Goal: Task Accomplishment & Management: Manage account settings

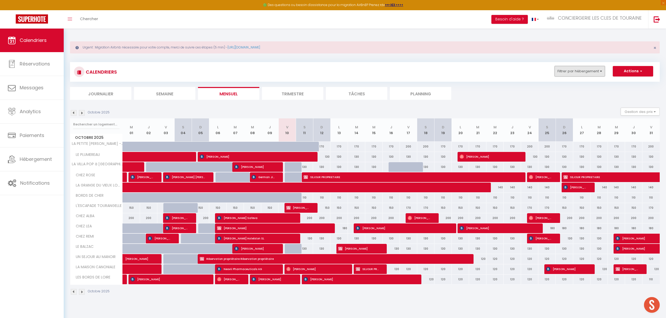
click at [574, 69] on button "Filtrer par hébergement" at bounding box center [579, 71] width 50 height 10
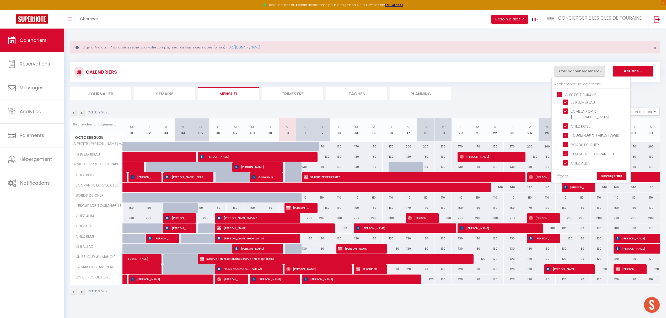
click at [560, 94] on input "CLES DE TOURAINE" at bounding box center [596, 94] width 79 height 5
checkbox input "false"
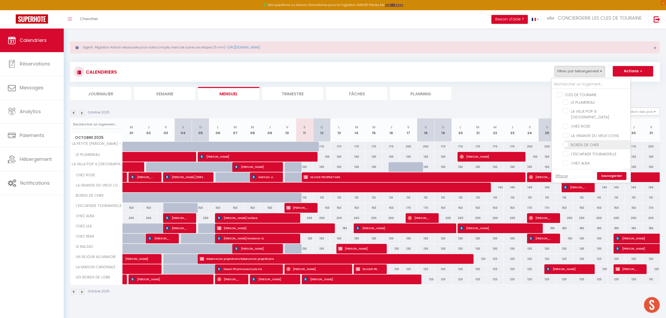
checkbox input "false"
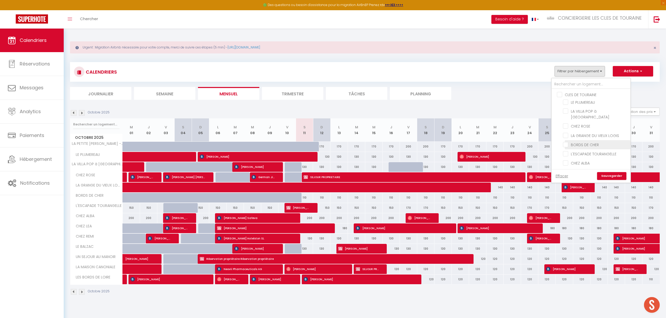
checkbox input "false"
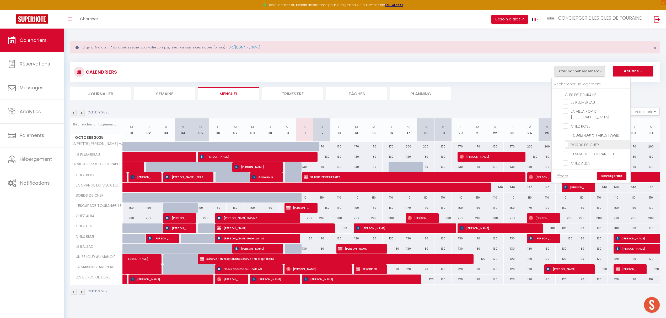
checkbox input "false"
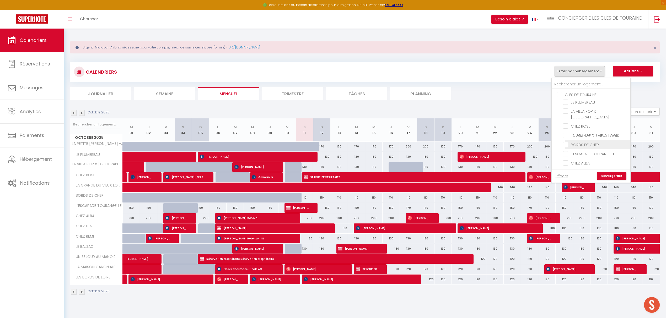
checkbox input "false"
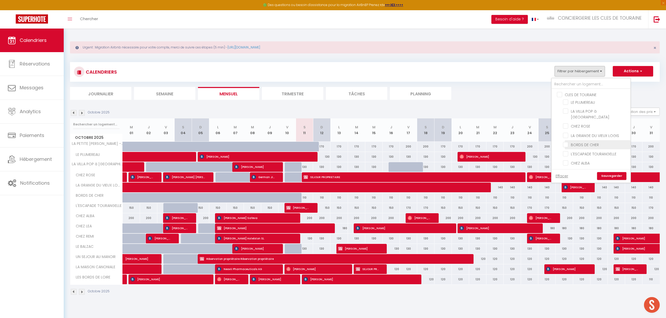
checkbox input "false"
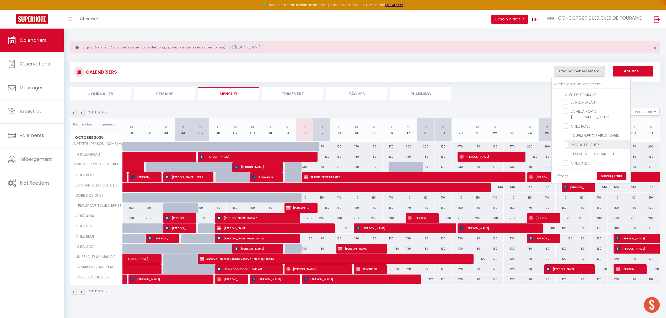
checkbox input "false"
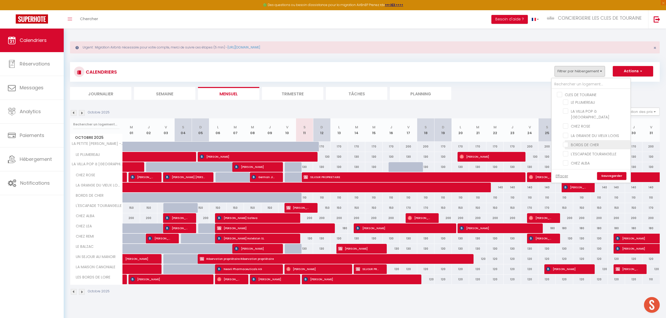
checkbox input "false"
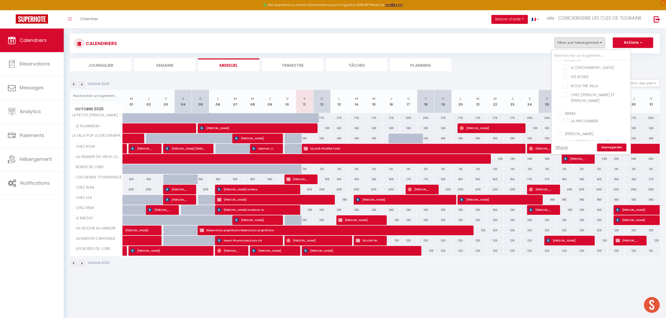
scroll to position [267, 0]
click at [585, 90] on input "LE [GEOGRAPHIC_DATA]" at bounding box center [596, 92] width 66 height 5
checkbox input "true"
checkbox input "false"
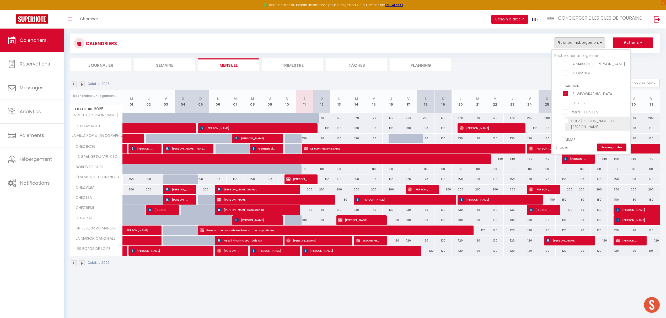
checkbox input "false"
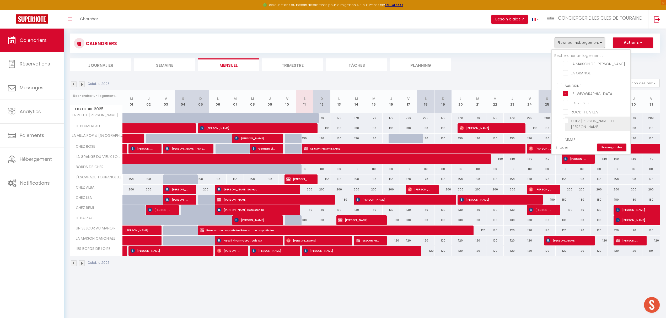
checkbox input "false"
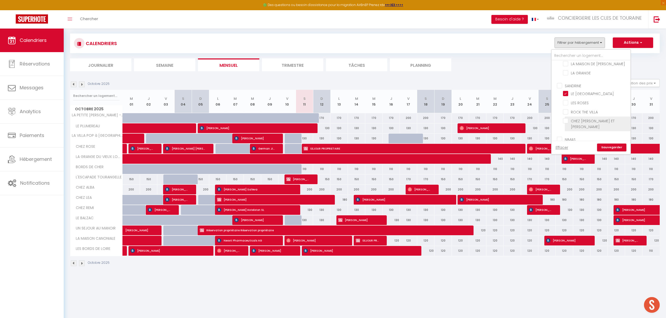
checkbox input "false"
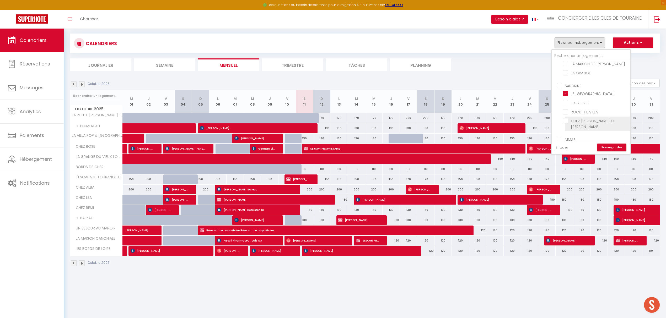
checkbox input "false"
click at [608, 146] on link "Sauvegarder" at bounding box center [611, 148] width 29 height 8
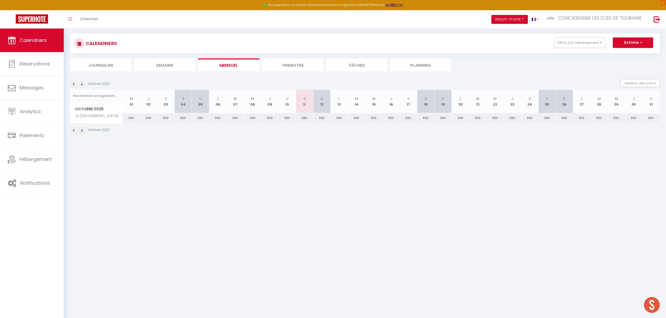
click at [649, 118] on div "550" at bounding box center [650, 118] width 17 height 10
type input "550"
type input "Ven 31 Octobre 2025"
type input "[PERSON_NAME] 01 Novembre 2025"
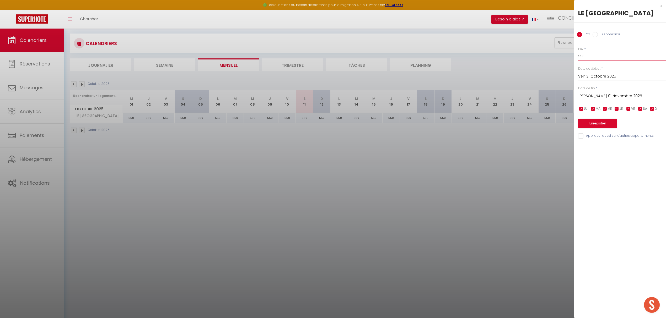
click at [580, 56] on input "550" at bounding box center [622, 56] width 88 height 9
type input "650"
click at [596, 92] on div "[PERSON_NAME] 01 Novembre 2025 < [DATE] > Dim Lun Mar Mer Jeu Ven Sam 1 2 3 4 5…" at bounding box center [622, 95] width 88 height 9
click at [595, 96] on input "[PERSON_NAME] 01 Novembre 2025" at bounding box center [622, 96] width 88 height 7
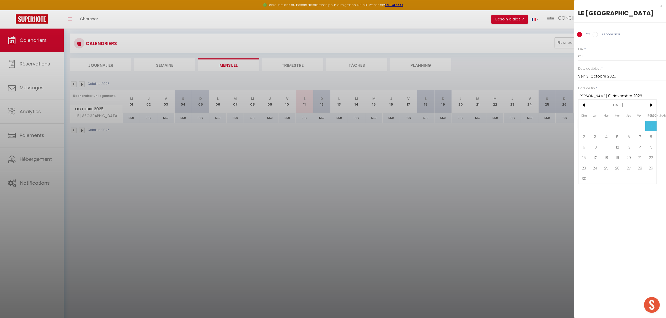
click at [649, 128] on span "1" at bounding box center [650, 126] width 11 height 10
click at [601, 96] on input "[PERSON_NAME] 01 Novembre 2025" at bounding box center [622, 96] width 88 height 7
click at [586, 137] on span "2" at bounding box center [583, 136] width 11 height 10
type input "Dim 02 Novembre 2025"
click at [594, 124] on button "Enregistrer" at bounding box center [597, 123] width 39 height 9
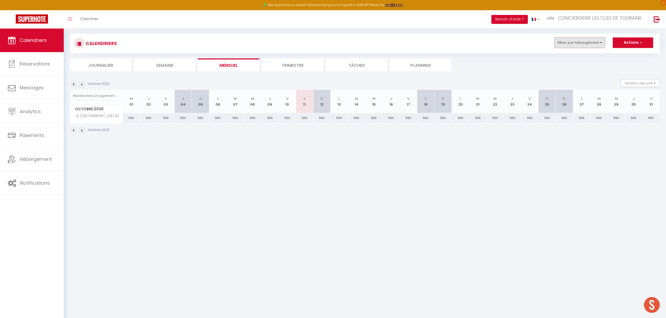
click at [582, 46] on button "Filtrer par hébergement" at bounding box center [579, 42] width 50 height 10
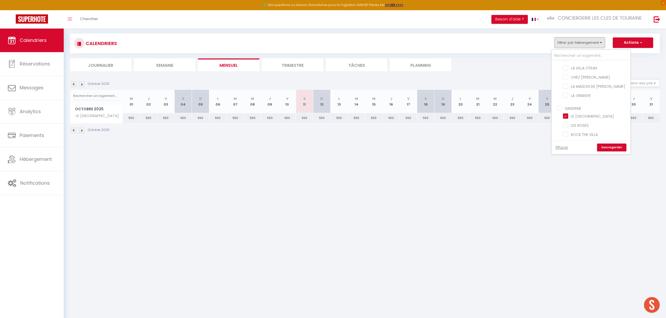
scroll to position [245, 0]
click at [595, 113] on input "LE [GEOGRAPHIC_DATA]" at bounding box center [596, 115] width 66 height 5
checkbox input "false"
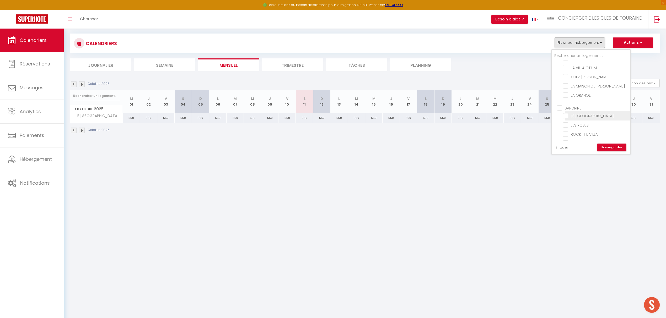
checkbox input "false"
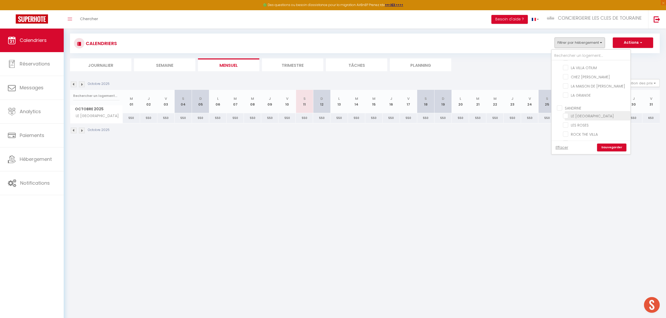
checkbox input "false"
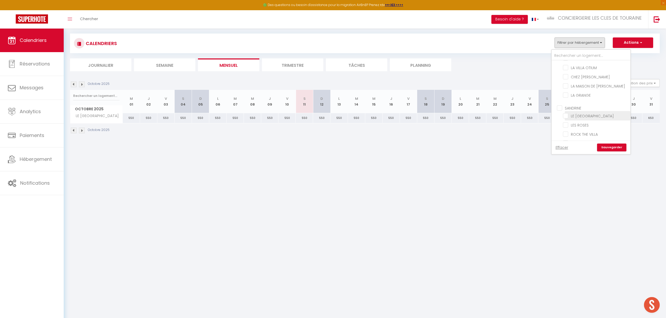
checkbox input "false"
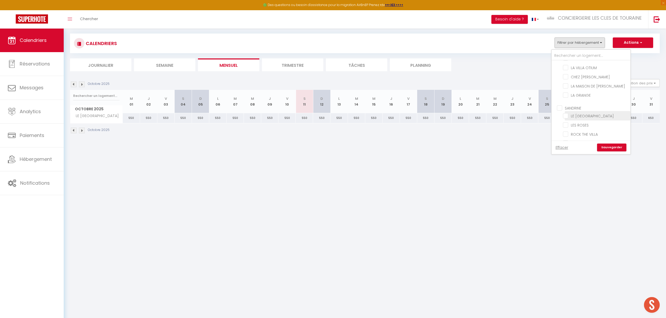
checkbox input "false"
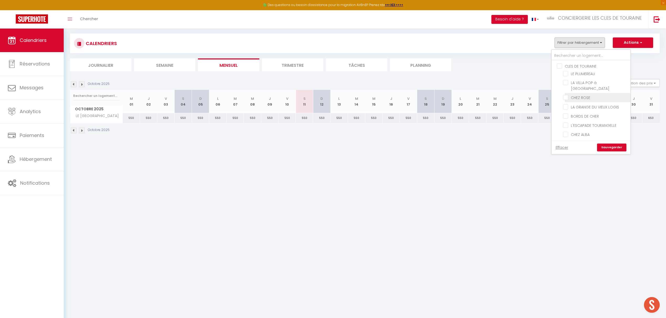
click at [586, 95] on input "CHEZ ROSE" at bounding box center [596, 97] width 66 height 5
checkbox input "true"
click at [607, 148] on link "Sauvegarder" at bounding box center [611, 148] width 29 height 8
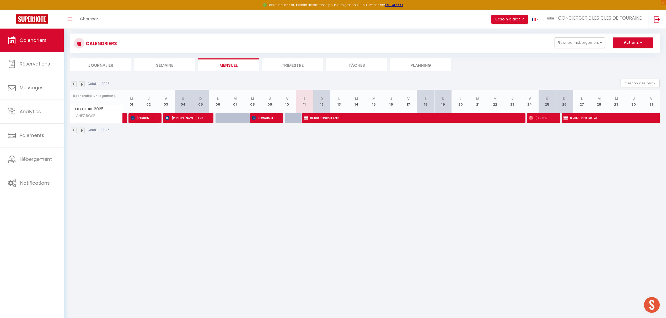
click at [292, 66] on li "Trimestre" at bounding box center [292, 64] width 61 height 13
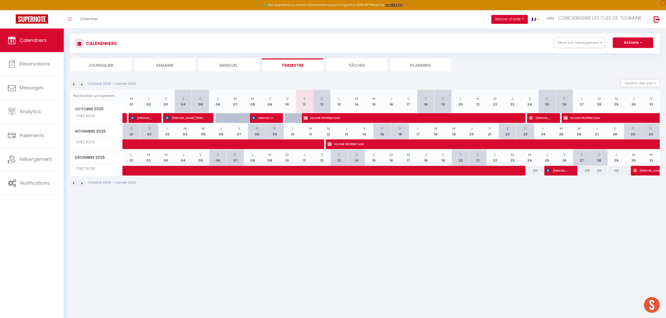
click at [81, 85] on img at bounding box center [82, 85] width 6 height 6
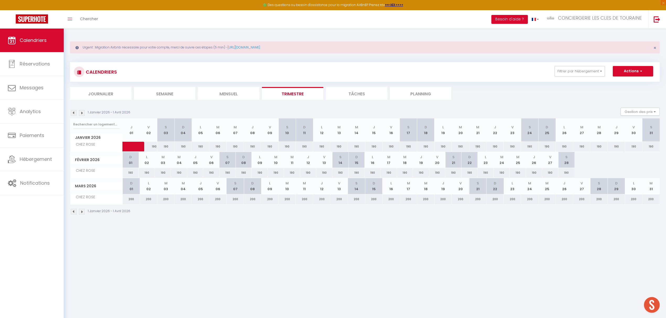
click at [83, 113] on img at bounding box center [82, 113] width 6 height 6
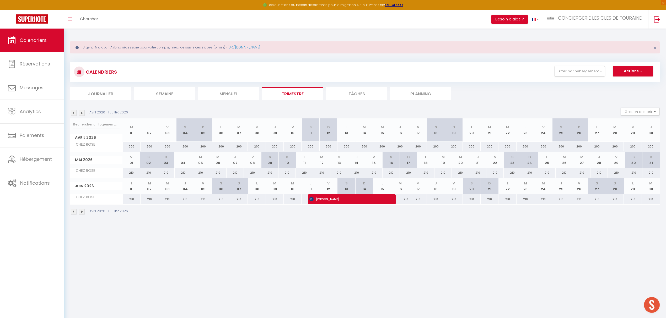
click at [83, 113] on img at bounding box center [82, 113] width 6 height 6
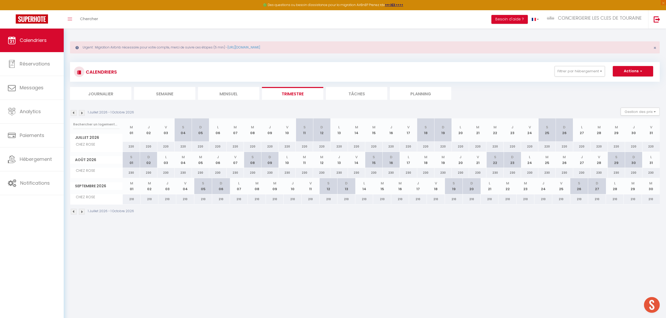
click at [74, 116] on img at bounding box center [74, 113] width 6 height 6
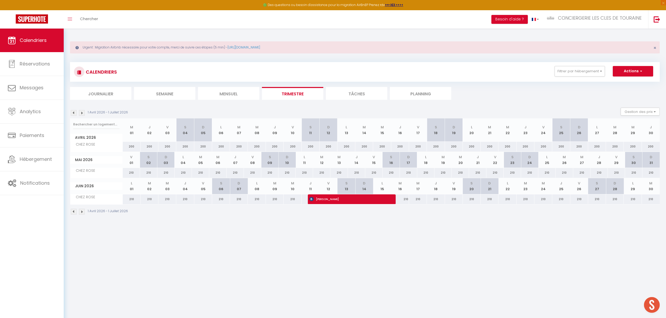
click at [75, 115] on img at bounding box center [74, 113] width 6 height 6
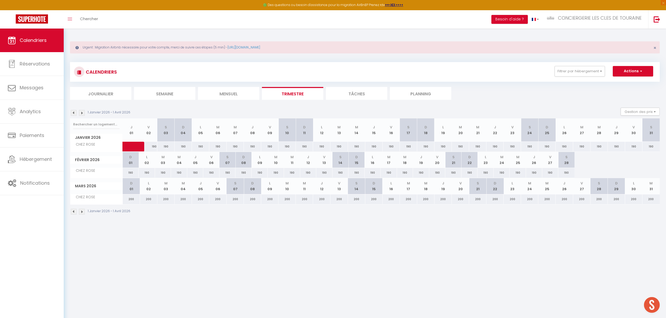
click at [75, 115] on img at bounding box center [74, 113] width 6 height 6
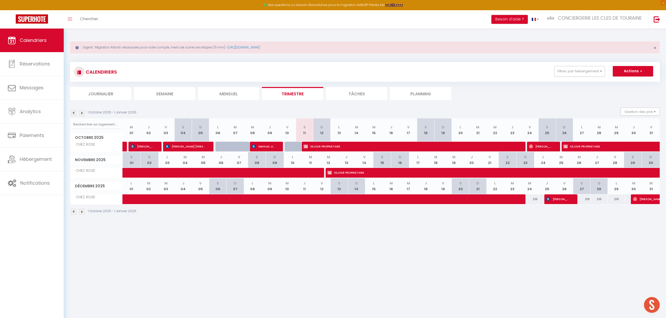
click at [80, 113] on img at bounding box center [82, 113] width 6 height 6
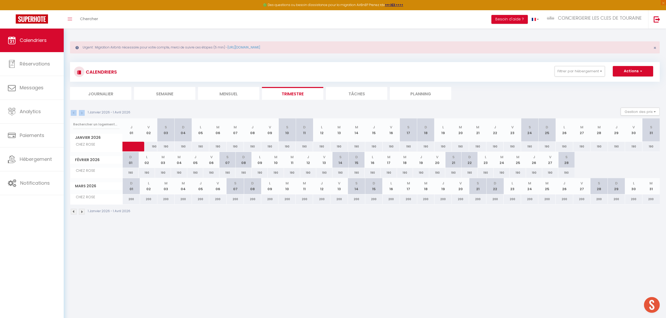
click at [83, 114] on div "1 Janvier 2026 - 1 Avril 2026 Gestion des prix Nb Nuits minimum Règles Disponib…" at bounding box center [365, 113] width 590 height 11
click at [85, 115] on div "1 Janvier 2026 - 1 Avril 2026" at bounding box center [101, 113] width 62 height 6
click at [81, 114] on img at bounding box center [82, 113] width 6 height 6
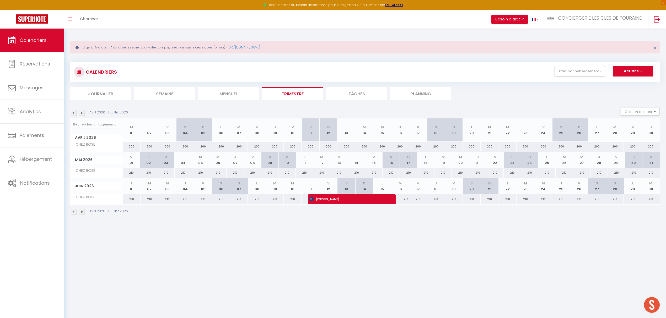
click at [81, 113] on img at bounding box center [82, 113] width 6 height 6
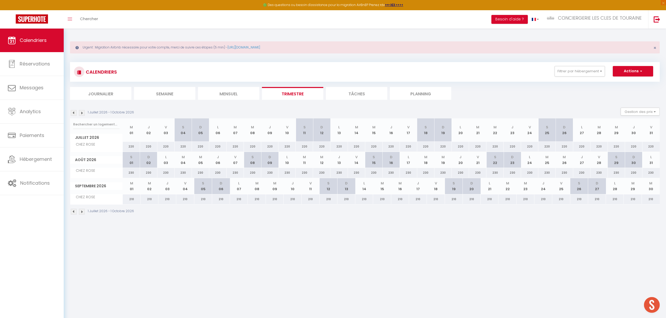
click at [81, 114] on img at bounding box center [82, 113] width 6 height 6
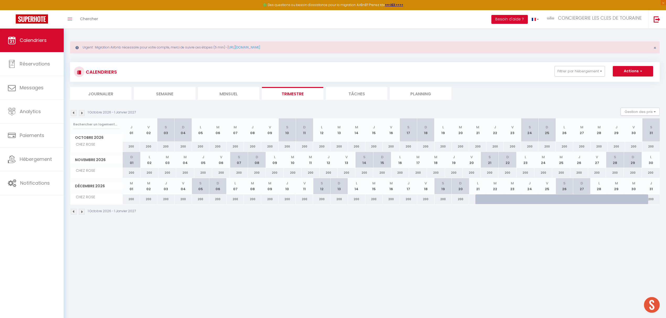
click at [73, 114] on img at bounding box center [74, 113] width 6 height 6
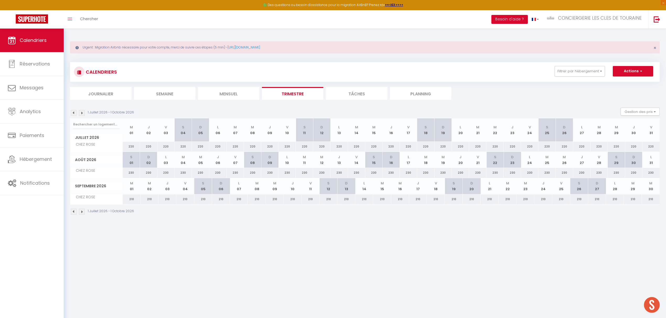
click at [73, 113] on img at bounding box center [74, 113] width 6 height 6
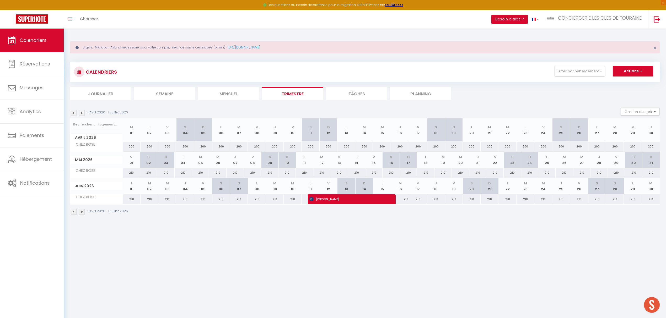
click at [73, 113] on img at bounding box center [74, 113] width 6 height 6
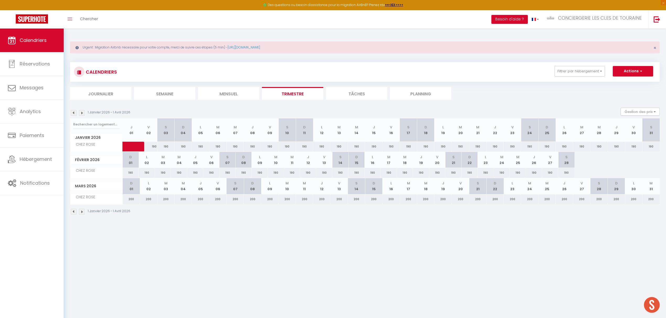
click at [73, 113] on img at bounding box center [74, 113] width 6 height 6
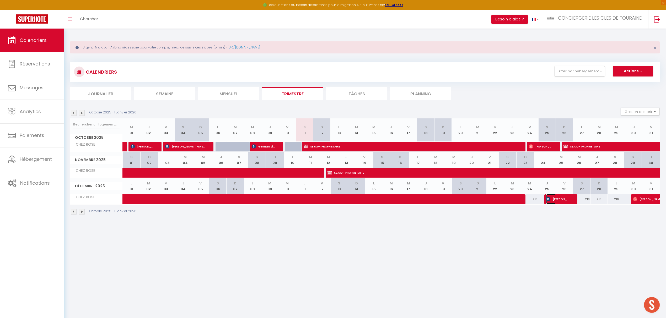
click at [553, 202] on span "[PERSON_NAME]" at bounding box center [557, 199] width 23 height 10
select select "26291"
select select "32445"
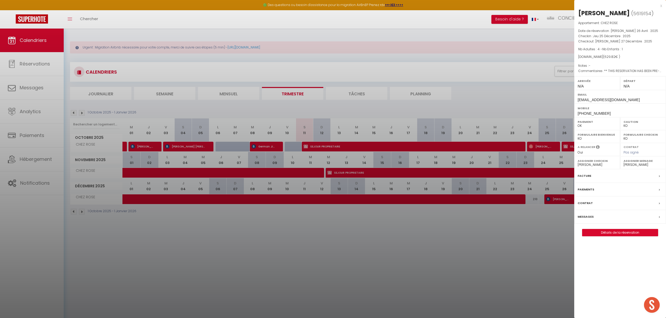
click at [538, 221] on div at bounding box center [333, 159] width 666 height 318
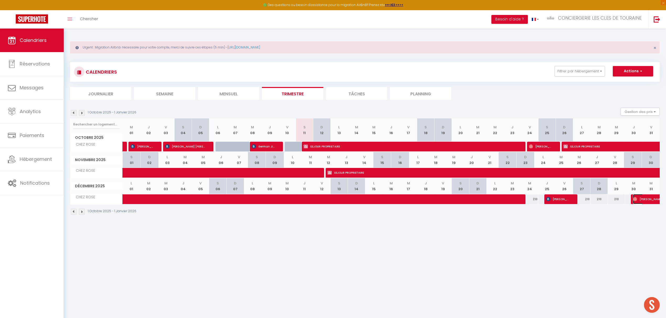
click at [637, 201] on span "[PERSON_NAME]" at bounding box center [651, 199] width 36 height 10
select select "OK"
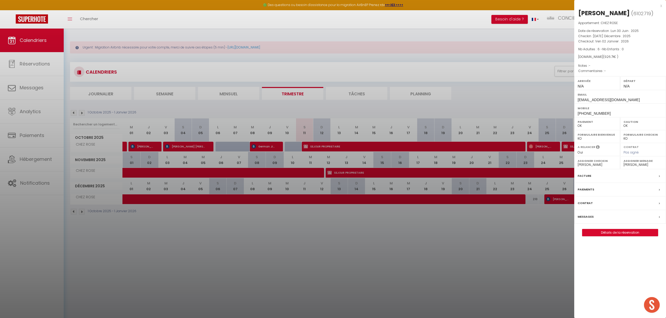
click at [82, 113] on div at bounding box center [333, 159] width 666 height 318
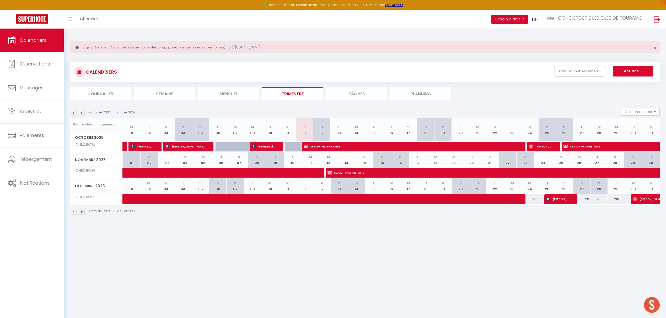
click at [82, 113] on img at bounding box center [82, 113] width 6 height 6
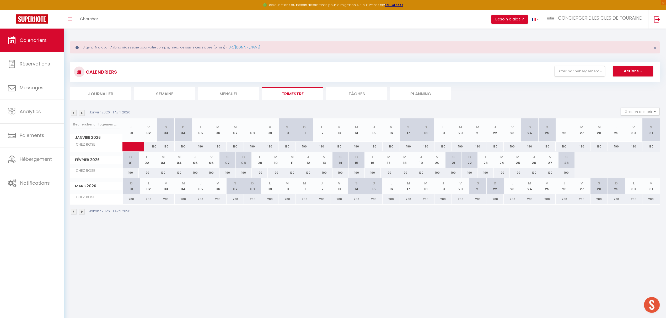
click at [81, 115] on img at bounding box center [82, 113] width 6 height 6
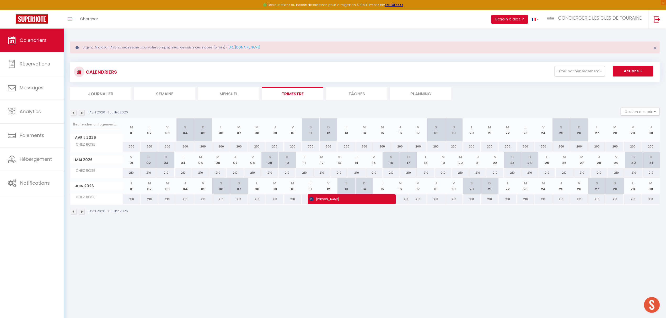
click at [73, 114] on img at bounding box center [74, 113] width 6 height 6
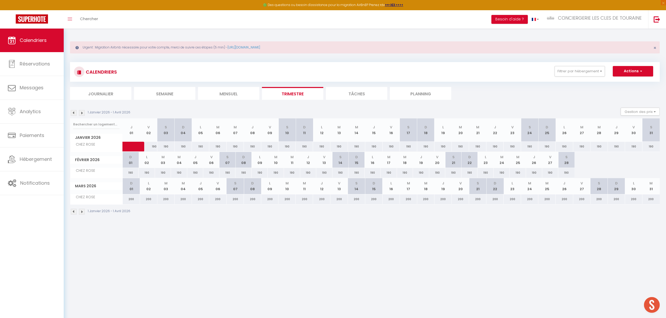
click at [73, 114] on img at bounding box center [74, 113] width 6 height 6
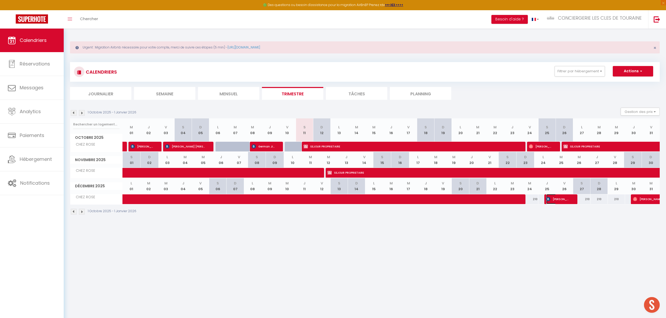
click at [559, 202] on span "[PERSON_NAME]" at bounding box center [557, 199] width 23 height 10
select select "KO"
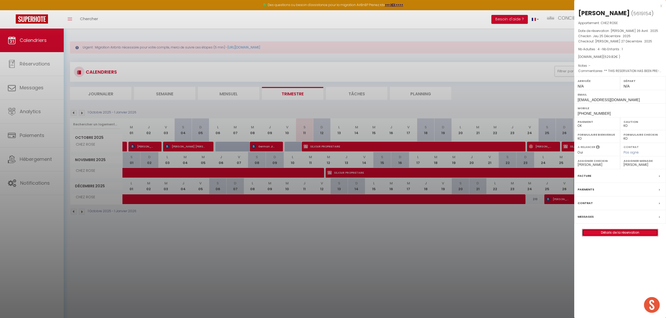
click at [626, 235] on link "Détails de la réservation" at bounding box center [619, 232] width 75 height 7
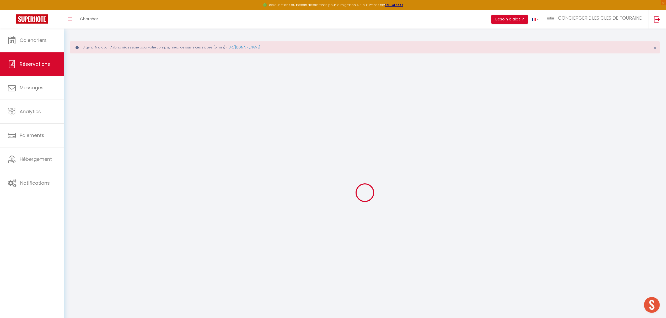
type input "Orit"
type input "[PERSON_NAME]"
type input "[EMAIL_ADDRESS][DOMAIN_NAME]"
type input "[PHONE_NUMBER]"
type input "2029"
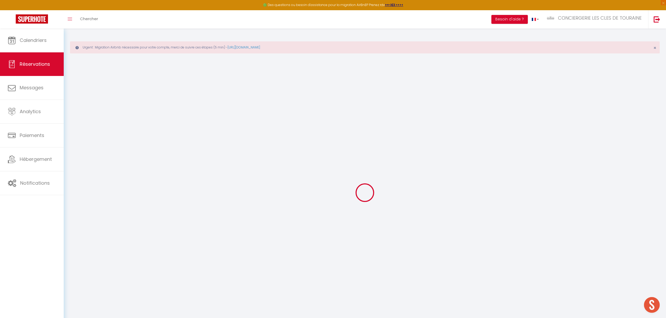
type input "[STREET_ADDRESS]"
type input "[GEOGRAPHIC_DATA]"
select select "AU"
type input "90"
type input "103.43"
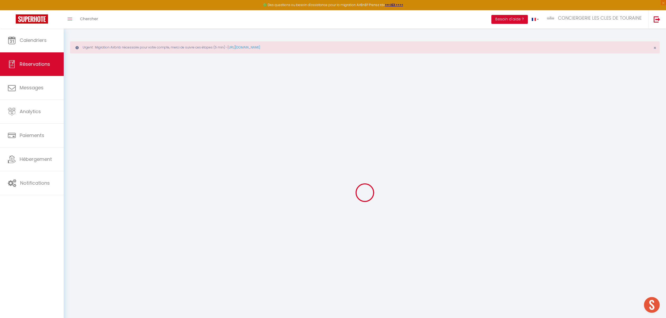
type input "8.82"
select select "37221"
select select "1"
select select
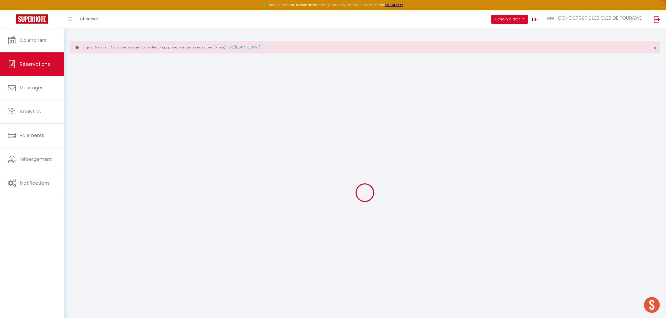
type input "4"
type input "1"
select select "12"
select select
type input "428.4"
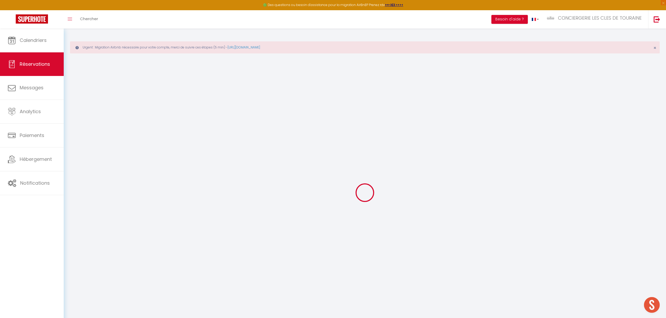
checkbox input "false"
type input "0"
select select "2"
type input "0"
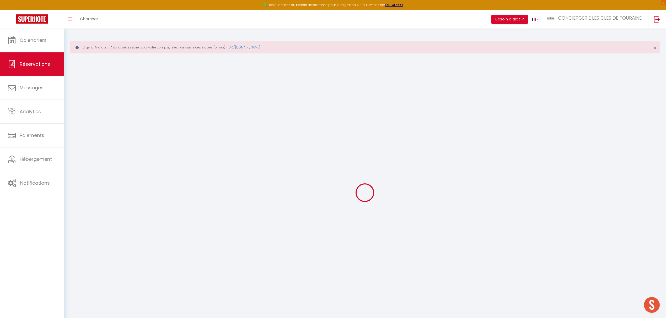
type input "0"
select select
select select "14"
checkbox input "false"
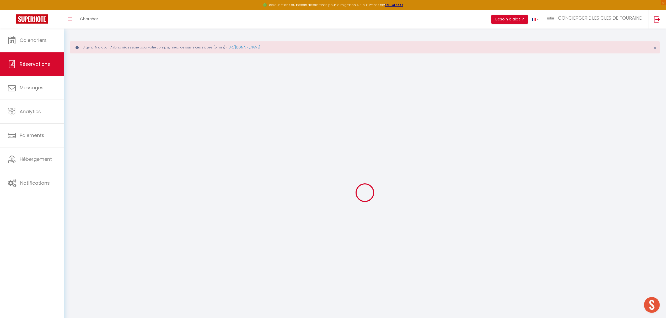
select select
checkbox input "false"
select select
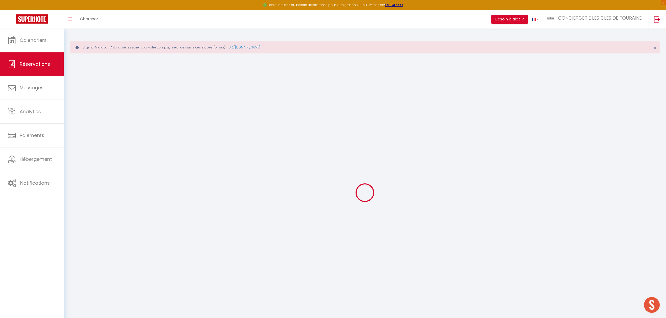
checkbox input "false"
select select
checkbox input "false"
type textarea "** THIS RESERVATION HAS BEEN PRE-PAID ** BOOKING NOTE : Payment charge is EUR 8…"
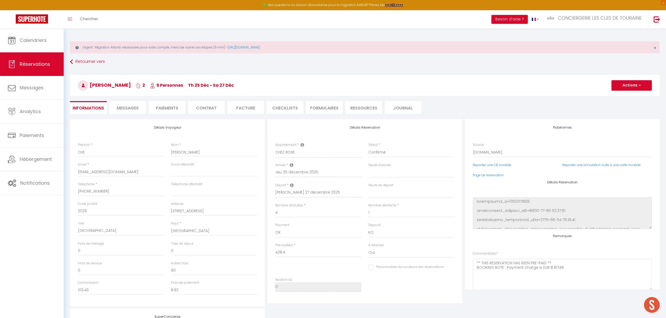
type input "90"
type input "21.42"
select select
checkbox input "false"
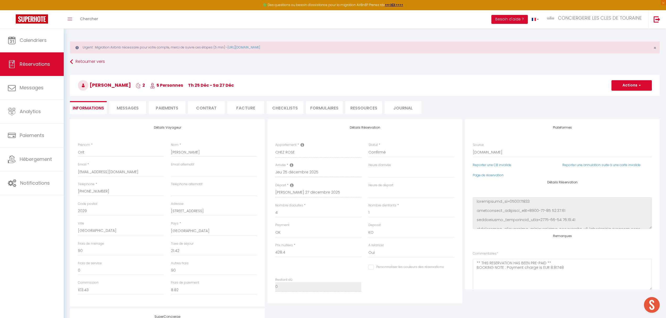
select select
click at [138, 109] on span "Messages" at bounding box center [128, 108] width 22 height 6
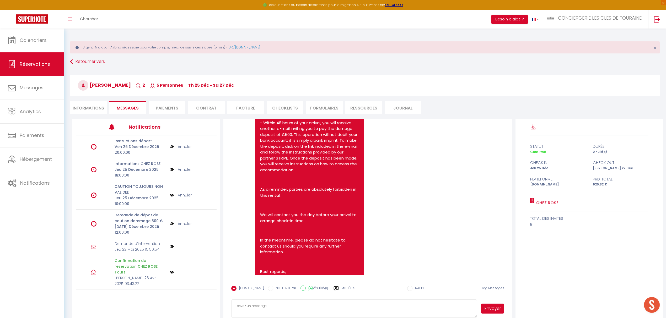
scroll to position [300, 0]
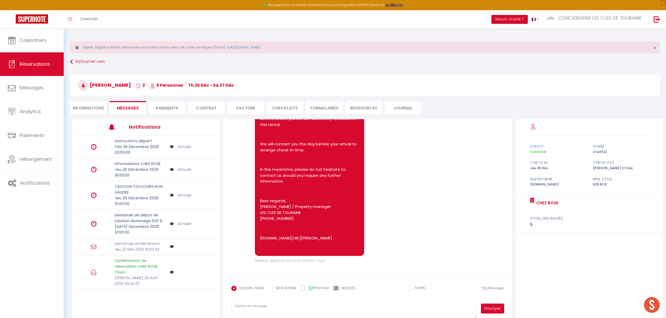
click at [279, 309] on textarea at bounding box center [353, 309] width 245 height 18
paste textarea "Dear [[PERSON_NAME]’s First Name], We would like to inform you that following a…"
click at [284, 306] on textarea "Dear [[PERSON_NAME]’s First Name], We would like to inform you that following a…" at bounding box center [353, 309] width 245 height 18
click at [285, 308] on textarea "Hello We would like to inform you that following a recent decision by the prope…" at bounding box center [353, 309] width 245 height 18
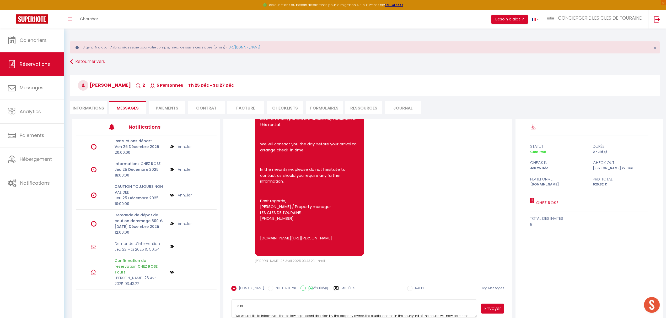
click at [282, 310] on textarea "Hello We would like to inform you that following a recent decision by the prope…" at bounding box center [353, 309] width 245 height 18
click at [371, 313] on textarea "Hello We would like to inform you that following a recent decision by the prope…" at bounding box center [353, 309] width 245 height 18
click at [307, 304] on textarea "Hello We would like to inform you that following a recent decision by the prope…" at bounding box center [353, 309] width 245 height 18
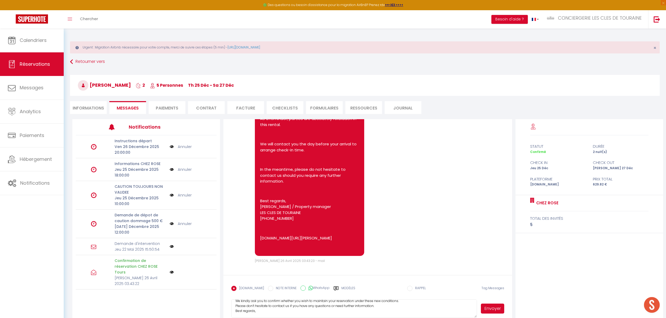
scroll to position [30, 0]
click at [270, 312] on textarea "Hello We would like to inform you that following a recent decision by the prope…" at bounding box center [353, 309] width 245 height 18
drag, startPoint x: 665, startPoint y: 0, endPoint x: 433, endPoint y: 36, distance: 235.2
click at [433, 36] on div "Urgent : Migration Airbnb nécessaire pour votre compte, merci de suivre ces éta…" at bounding box center [365, 179] width 602 height 300
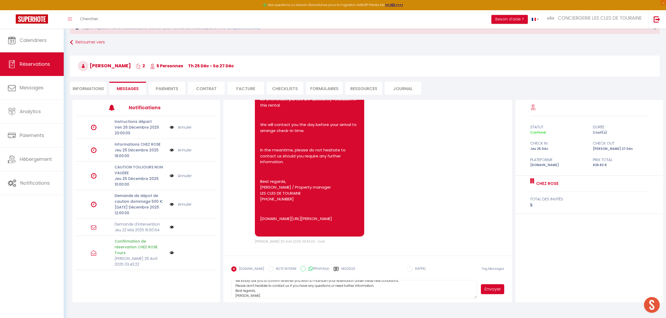
scroll to position [29, 0]
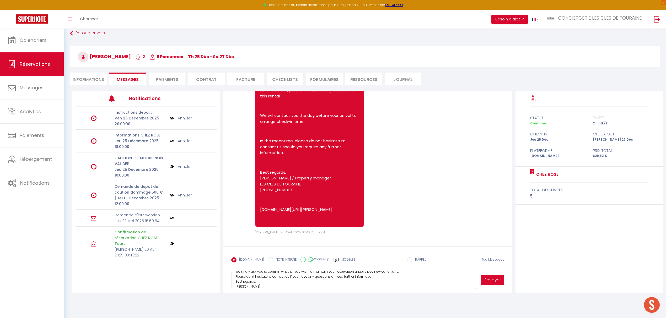
click at [305, 288] on textarea "Hello We would like to inform you that following a recent decision by the prope…" at bounding box center [353, 280] width 245 height 18
drag, startPoint x: 296, startPoint y: 286, endPoint x: 199, endPoint y: 275, distance: 97.3
click at [199, 275] on div "Notifications Instructions départ Ven 26 Décembre 2025 20:00:00 Annuler Informa…" at bounding box center [367, 192] width 591 height 203
type textarea "Hello We would like to inform you that following a recent decision by the prope…"
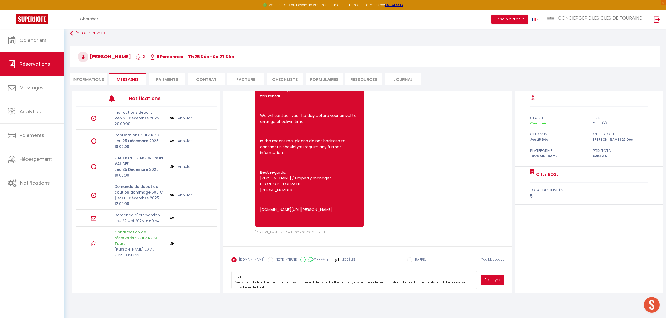
click at [495, 282] on button "Envoyer" at bounding box center [492, 280] width 23 height 10
select select
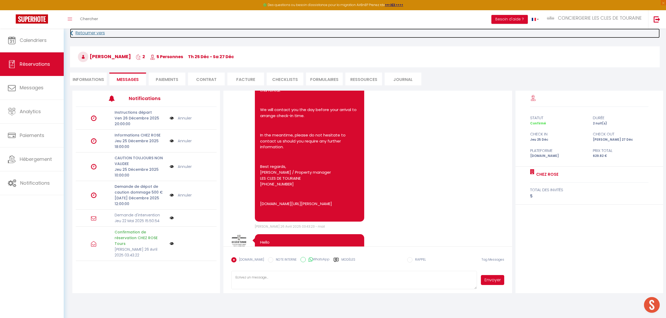
drag, startPoint x: 102, startPoint y: 35, endPoint x: 99, endPoint y: 33, distance: 3.6
click at [102, 35] on link "Retourner vers" at bounding box center [365, 33] width 590 height 9
select select
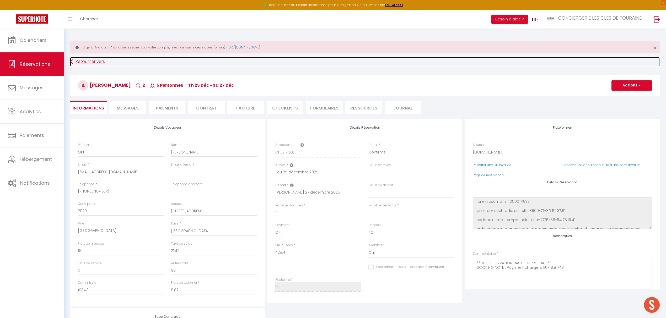
click at [94, 62] on link "Retourner vers" at bounding box center [365, 61] width 590 height 9
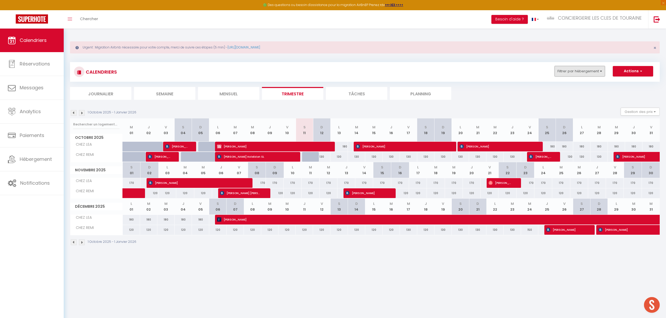
click at [565, 66] on button "Filtrer par hébergement" at bounding box center [579, 71] width 50 height 10
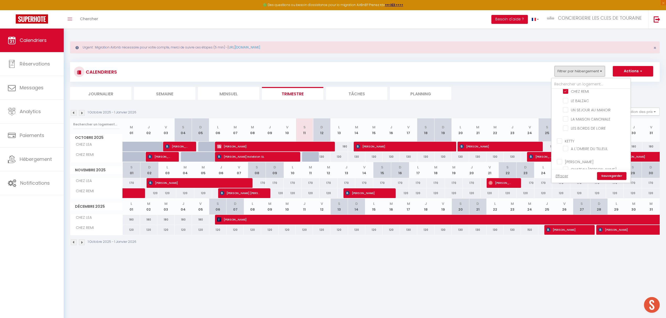
scroll to position [70, 0]
click at [574, 114] on input "CHEZ LEA" at bounding box center [596, 116] width 66 height 5
checkbox input "false"
click at [575, 123] on input "CHEZ REMI" at bounding box center [596, 125] width 66 height 5
checkbox input "false"
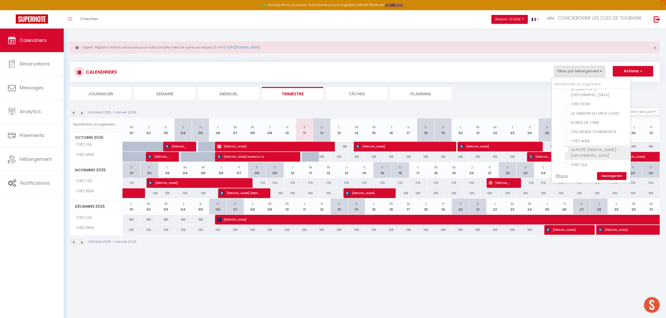
scroll to position [0, 0]
click at [584, 126] on input "CHEZ ROSE" at bounding box center [596, 125] width 66 height 5
checkbox input "true"
checkbox input "false"
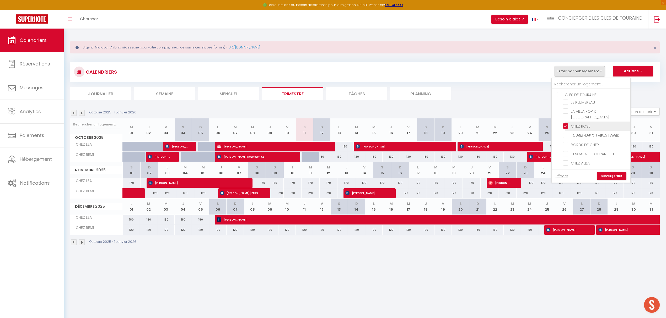
checkbox input "false"
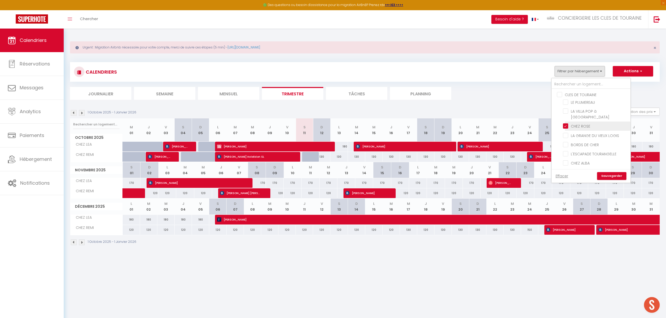
checkbox input "false"
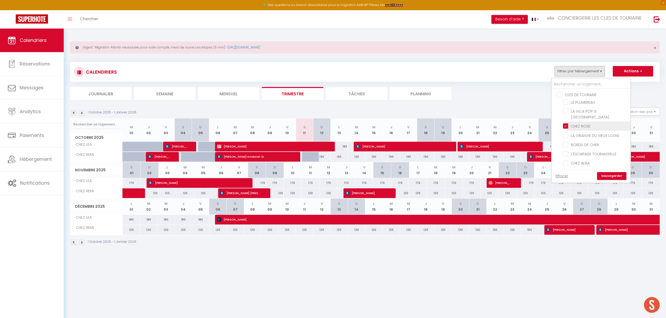
checkbox input "false"
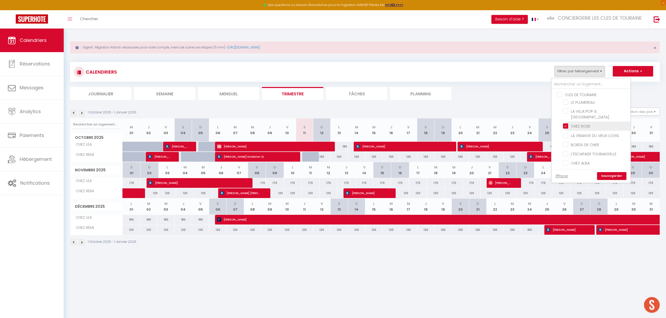
checkbox input "false"
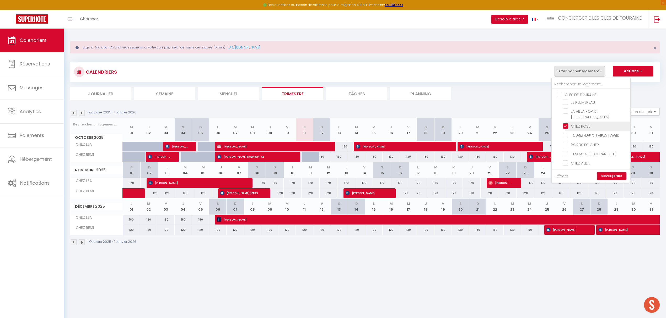
checkbox input "false"
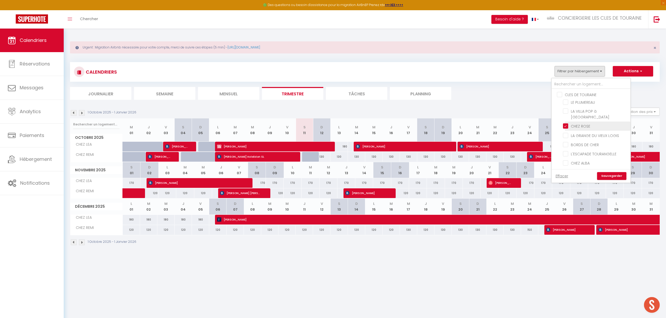
checkbox input "false"
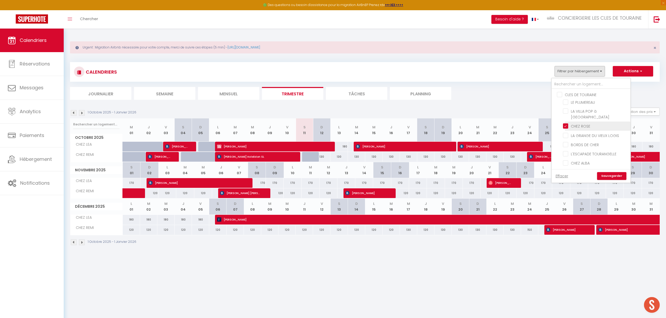
checkbox input "false"
click at [610, 176] on link "Sauvegarder" at bounding box center [611, 176] width 29 height 8
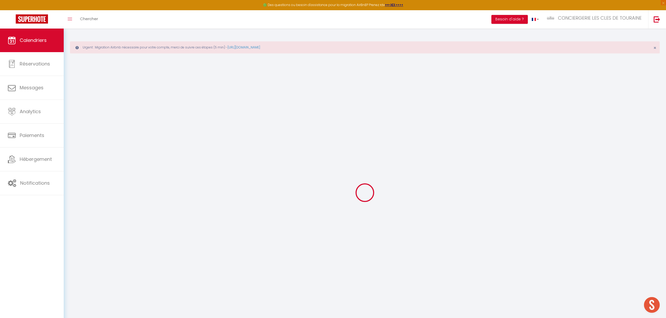
select select
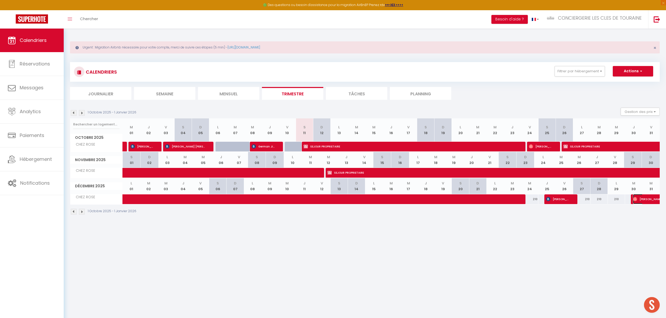
click at [646, 201] on span "[PERSON_NAME]" at bounding box center [651, 199] width 36 height 10
select select "OK"
select select "0"
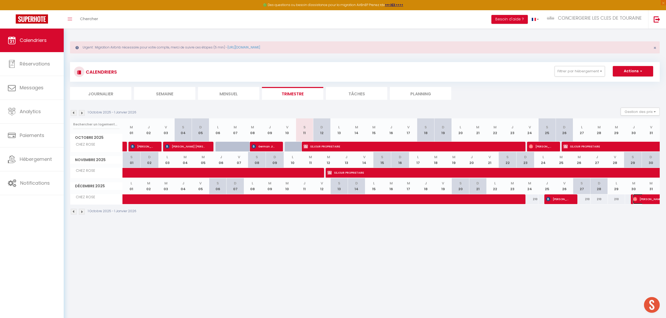
select select "1"
select select
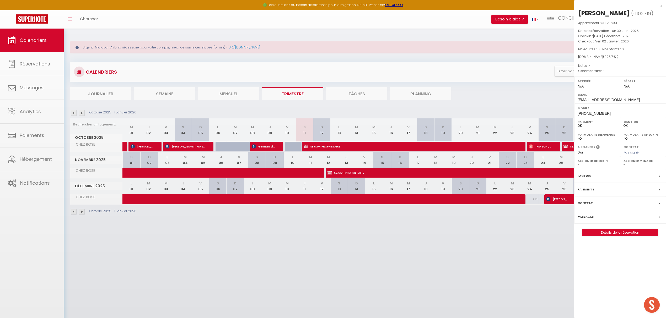
select select "26291"
select select "32445"
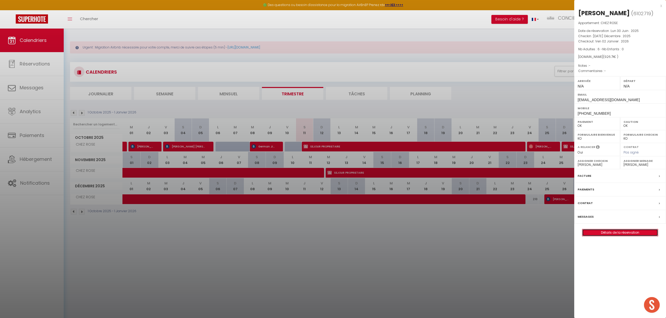
click at [614, 231] on link "Détails de la réservation" at bounding box center [619, 232] width 75 height 7
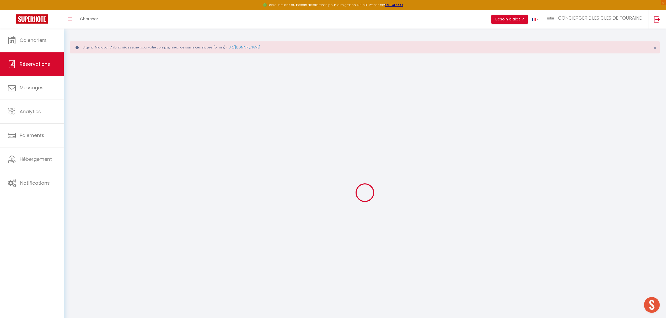
type input "[PERSON_NAME]"
type input "[EMAIL_ADDRESS][DOMAIN_NAME]"
type input "[PHONE_NUMBER]"
select select
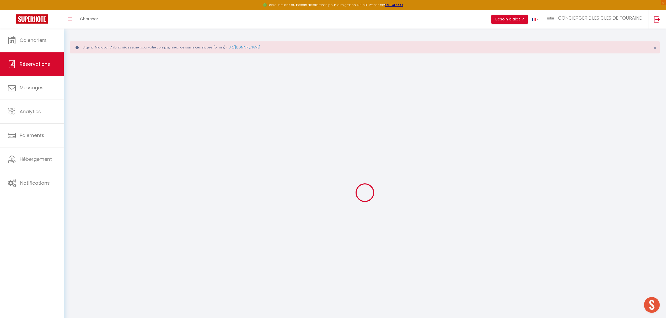
type input "31.93"
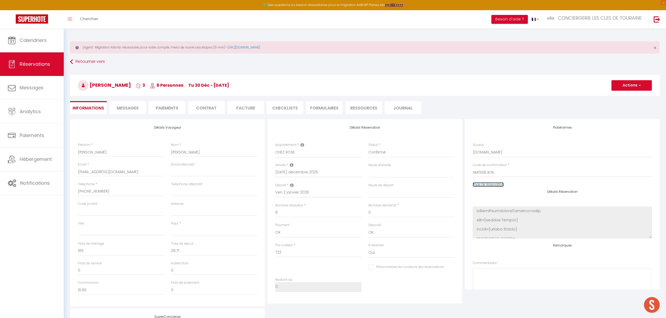
click at [485, 187] on link "Page de réservation" at bounding box center [488, 184] width 31 height 4
click at [46, 42] on span "Calendriers" at bounding box center [33, 40] width 27 height 7
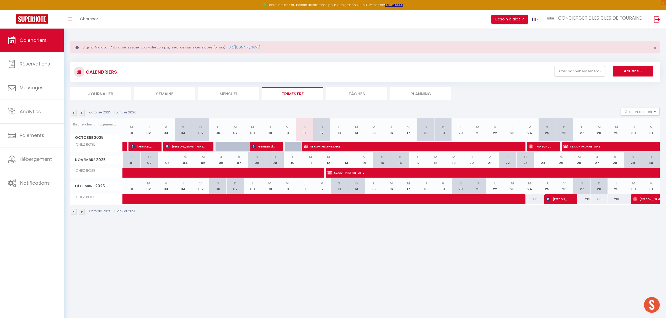
click at [81, 112] on img at bounding box center [82, 113] width 6 height 6
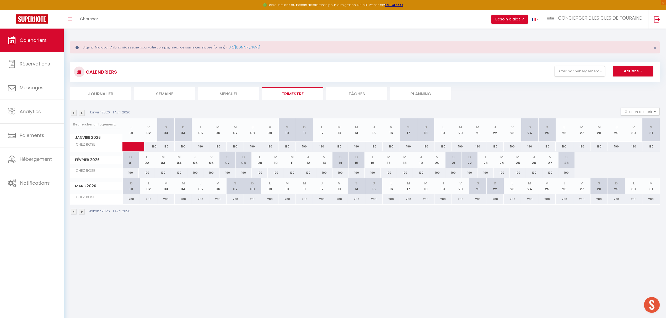
click at [81, 112] on img at bounding box center [82, 113] width 6 height 6
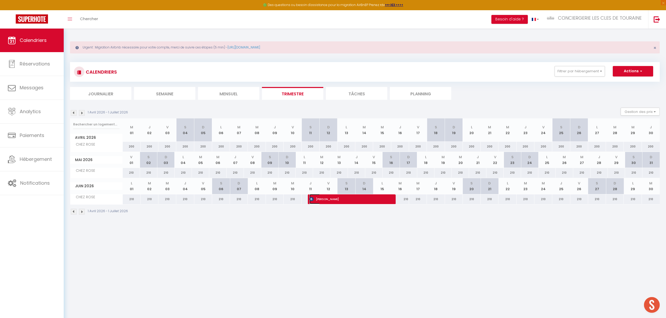
click at [320, 199] on span "[PERSON_NAME]" at bounding box center [347, 199] width 77 height 10
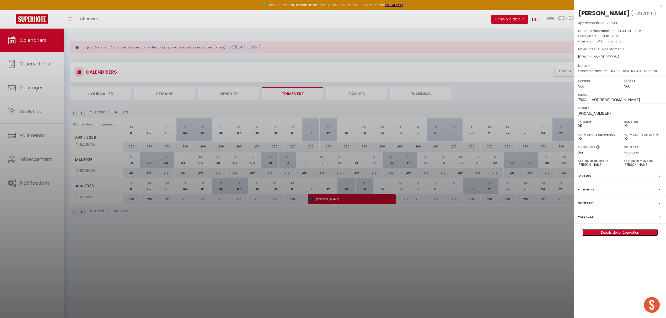
click at [614, 233] on link "Détails de la réservation" at bounding box center [619, 232] width 75 height 7
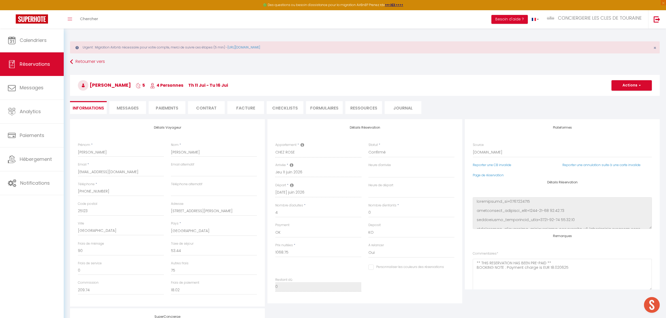
click at [123, 107] on span "Messages" at bounding box center [128, 108] width 22 height 6
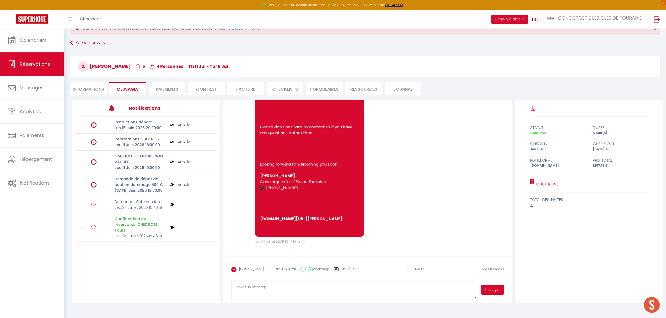
scroll to position [29, 0]
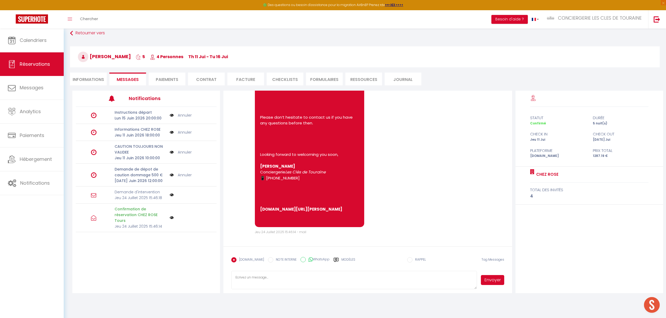
click at [265, 279] on textarea at bounding box center [353, 280] width 245 height 18
paste textarea "Dear [[PERSON_NAME]’s First Name], We would like to inform you that following a…"
drag, startPoint x: 279, startPoint y: 278, endPoint x: 234, endPoint y: 278, distance: 45.1
click at [234, 278] on textarea "Dear [[PERSON_NAME]’s First Name], We would like to inform you that following a…" at bounding box center [353, 280] width 245 height 18
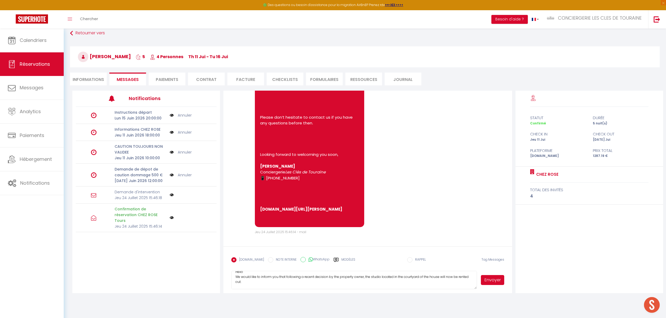
scroll to position [10, 0]
click at [359, 277] on textarea "Hello We would like to inform you that following a recent decision by the prope…" at bounding box center [353, 280] width 245 height 18
click at [369, 274] on textarea "Hello We would like to inform you that following a recent decision by the prope…" at bounding box center [353, 280] width 245 height 18
click at [355, 282] on textarea "Hello We would like to inform you that following a recent decision by the prope…" at bounding box center [353, 280] width 245 height 18
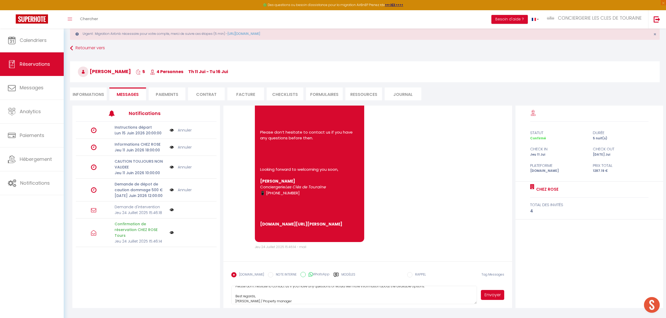
scroll to position [0, 0]
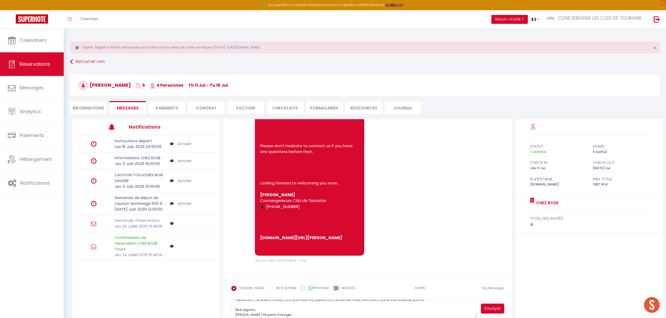
click at [487, 309] on button "Envoyer" at bounding box center [492, 309] width 23 height 10
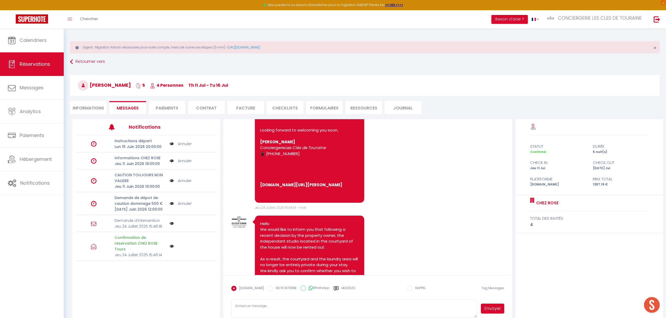
scroll to position [497, 0]
click at [34, 40] on span "Calendriers" at bounding box center [33, 40] width 27 height 7
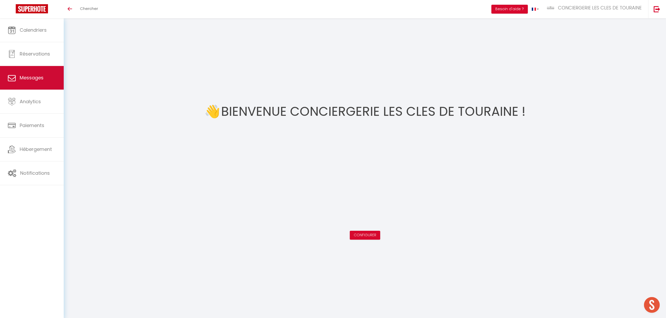
scroll to position [150, 0]
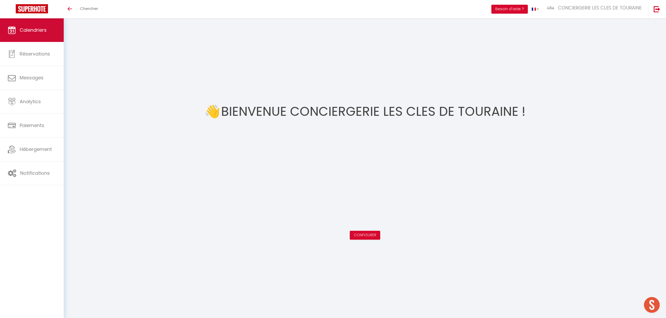
click at [38, 34] on link "Calendriers" at bounding box center [32, 30] width 64 height 24
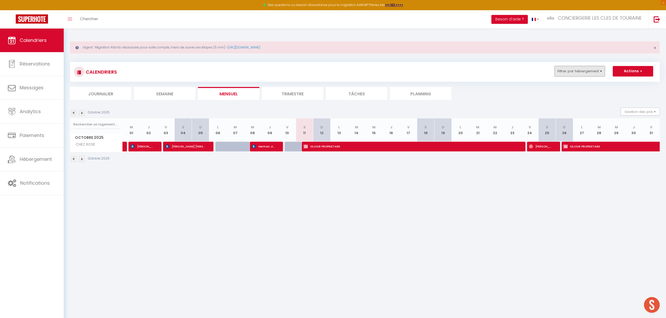
click at [563, 69] on button "Filtrer par hébergement" at bounding box center [579, 71] width 50 height 10
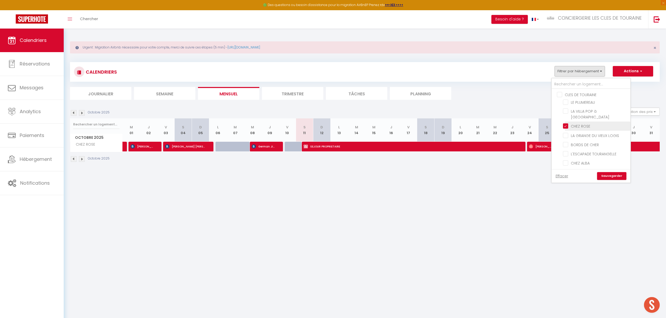
click at [581, 124] on input "CHEZ ROSE" at bounding box center [596, 125] width 66 height 5
checkbox input "false"
click at [577, 123] on input "CHEZ REMI" at bounding box center [596, 125] width 66 height 5
checkbox input "true"
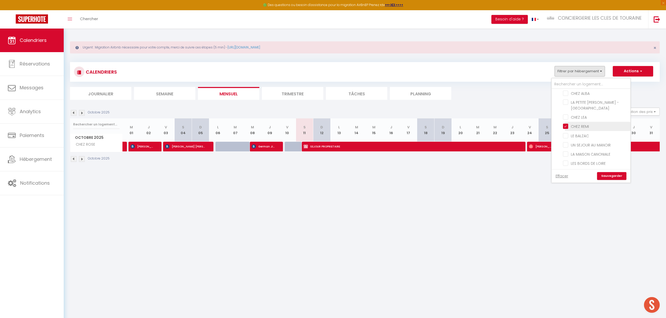
checkbox input "false"
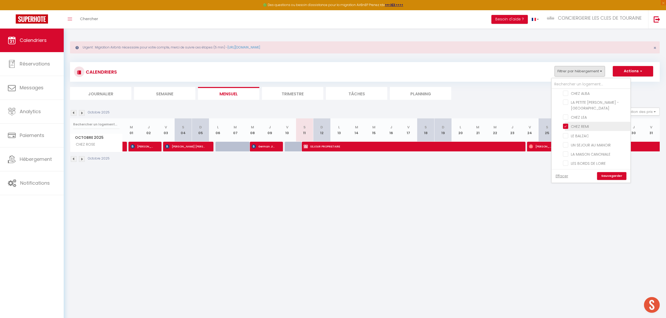
checkbox input "false"
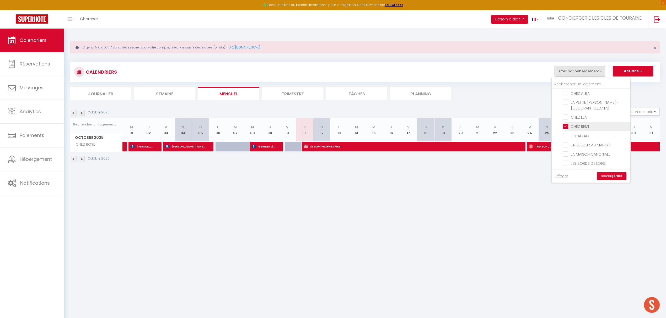
checkbox input "false"
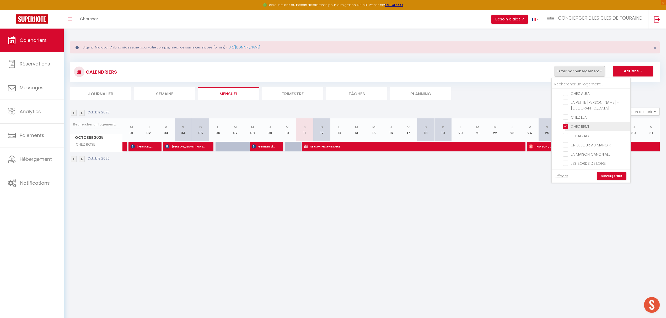
checkbox input "false"
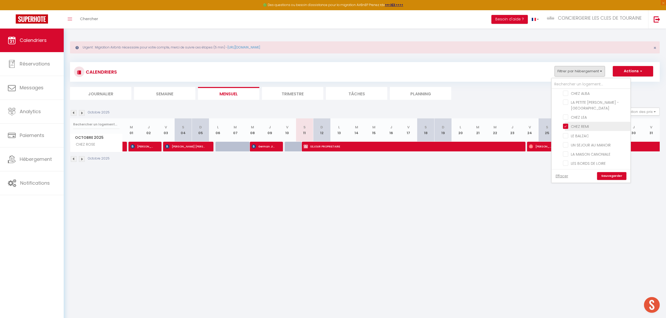
checkbox input "false"
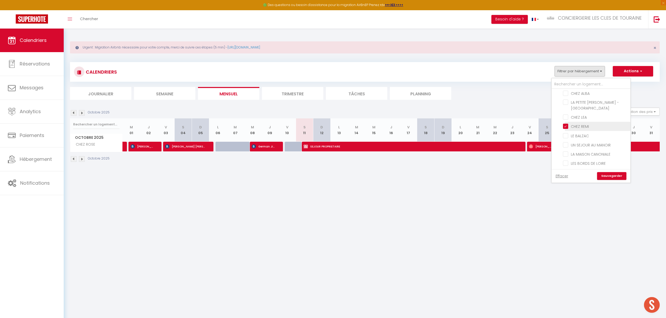
checkbox input "false"
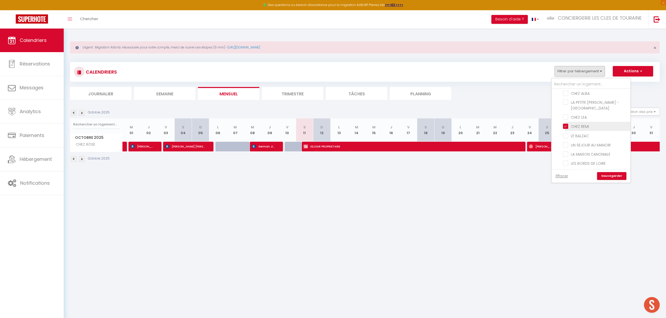
checkbox input "false"
click at [585, 114] on input "CHEZ LEA" at bounding box center [596, 116] width 66 height 5
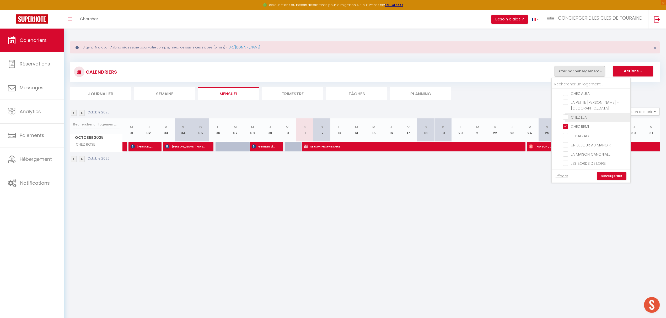
checkbox input "true"
checkbox input "false"
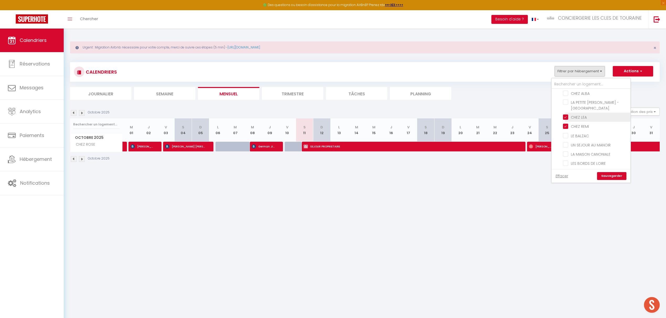
checkbox input "false"
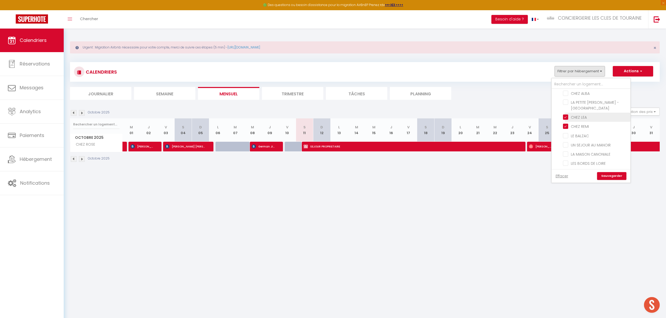
checkbox input "false"
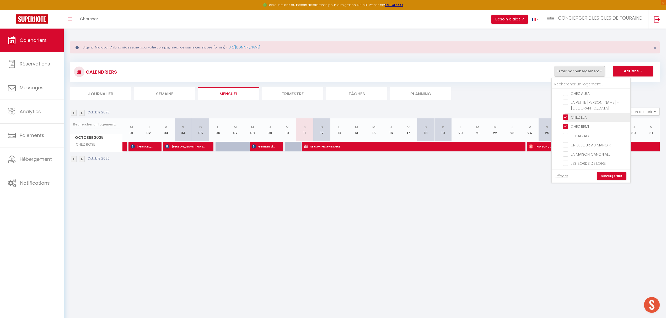
checkbox input "false"
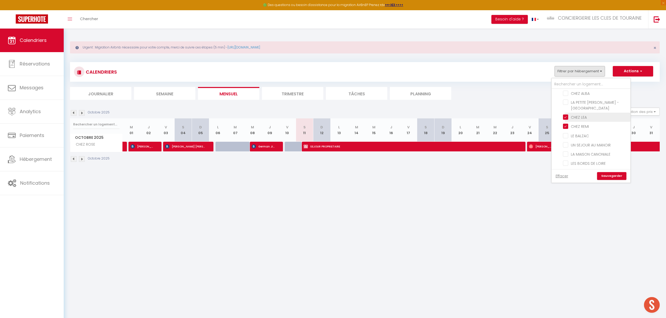
checkbox input "false"
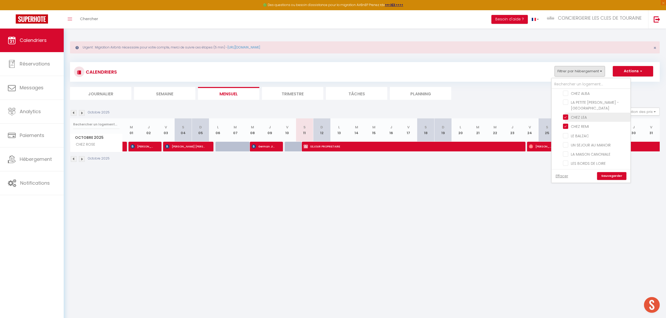
checkbox input "false"
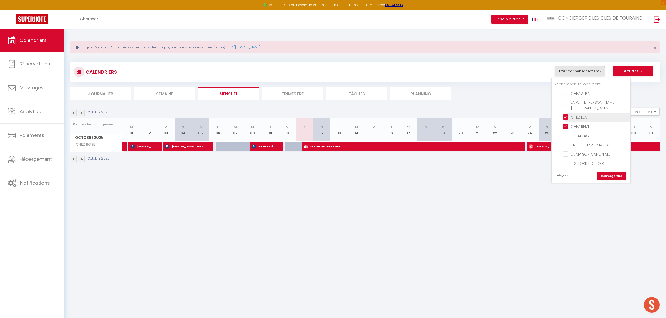
checkbox input "false"
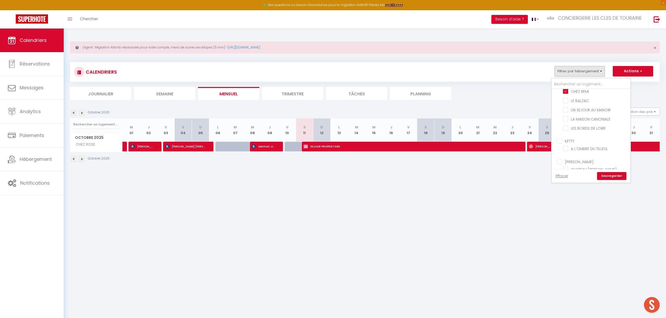
click at [606, 176] on link "Sauvegarder" at bounding box center [611, 176] width 29 height 8
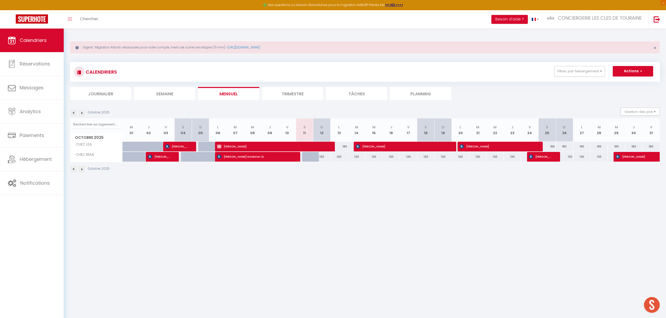
click at [82, 114] on img at bounding box center [82, 113] width 6 height 6
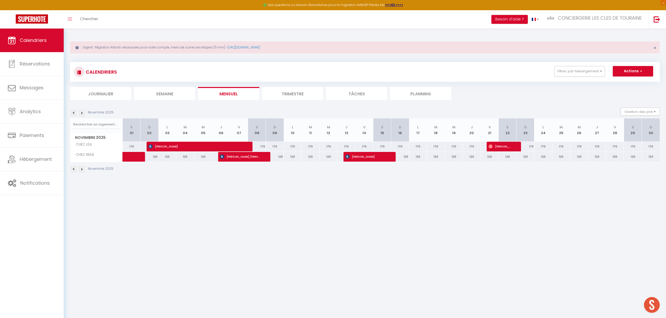
click at [82, 114] on img at bounding box center [82, 113] width 6 height 6
